Goal: Task Accomplishment & Management: Use online tool/utility

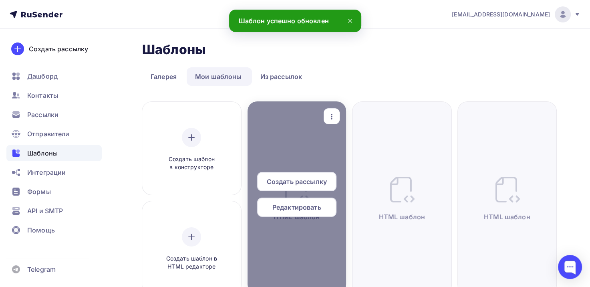
click at [302, 207] on span "Редактировать" at bounding box center [296, 207] width 49 height 10
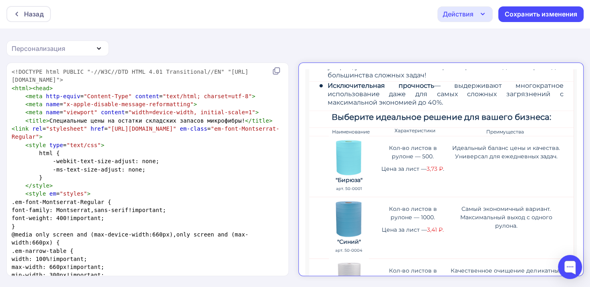
scroll to position [200, 0]
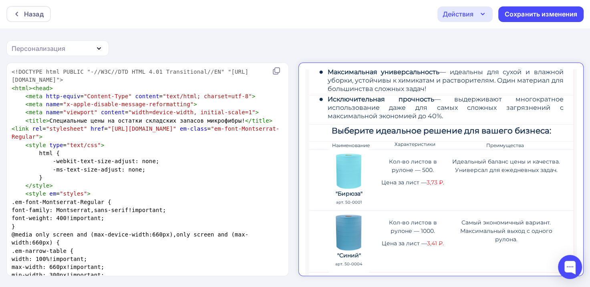
click at [449, 9] on div "Действия" at bounding box center [457, 14] width 31 height 10
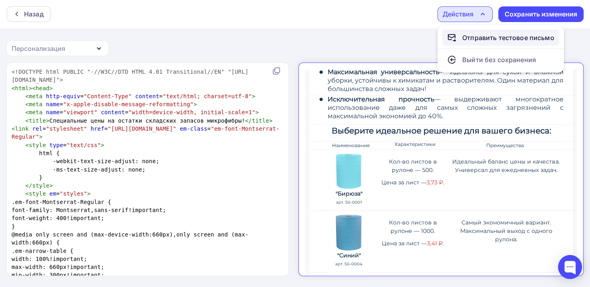
click at [476, 40] on div "Отправить тестовое письмо" at bounding box center [508, 38] width 92 height 10
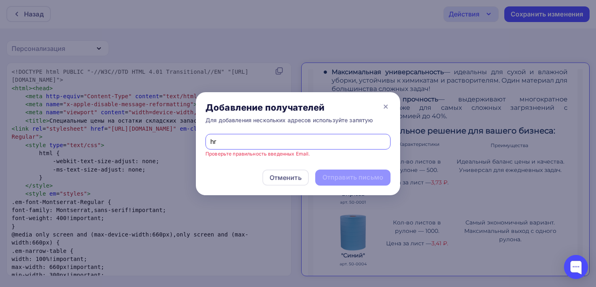
type input "[EMAIL_ADDRESS][DOMAIN_NAME]"
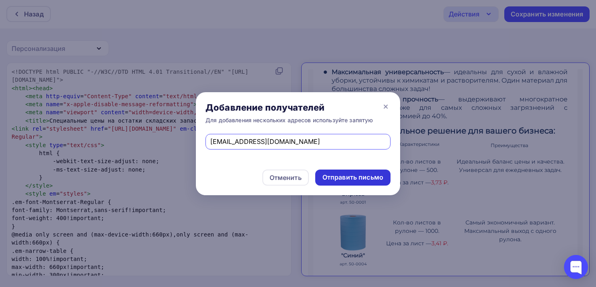
click at [332, 176] on div "Отправить письмо" at bounding box center [352, 177] width 61 height 9
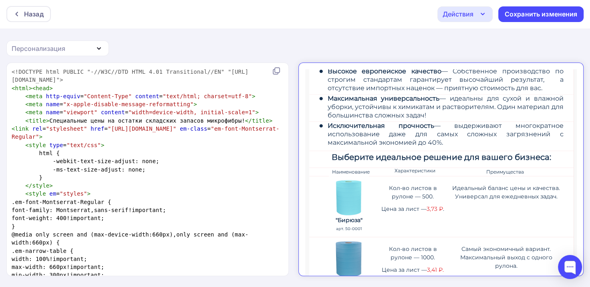
scroll to position [120, 0]
